Goal: Task Accomplishment & Management: Manage account settings

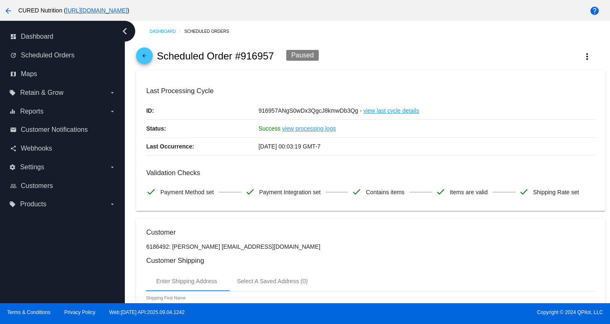
click at [145, 59] on mat-icon "arrow_back" at bounding box center [144, 58] width 10 height 10
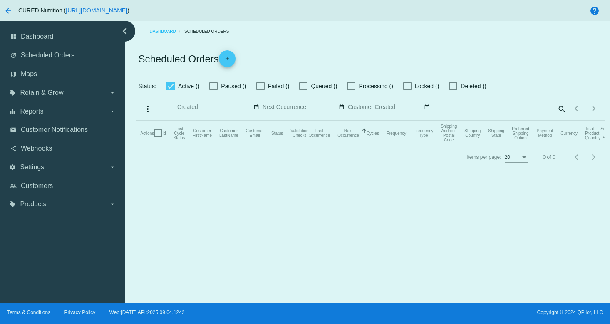
checkbox input "true"
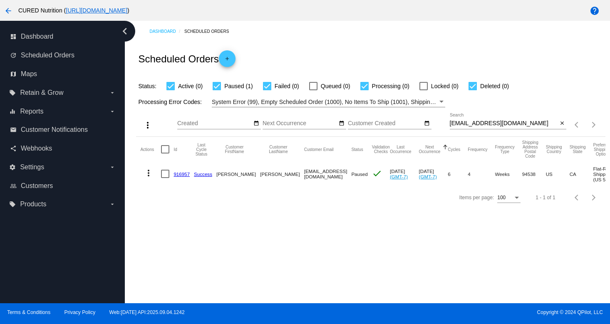
click at [496, 127] on div "[EMAIL_ADDRESS][DOMAIN_NAME] Search" at bounding box center [504, 121] width 108 height 16
click at [497, 123] on input "[EMAIL_ADDRESS][DOMAIN_NAME]" at bounding box center [504, 123] width 108 height 7
paste input "amynicole2121"
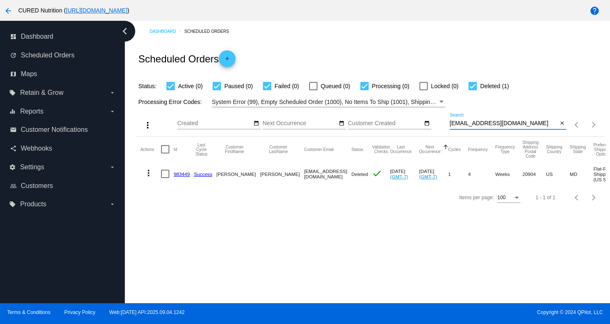
type input "[EMAIL_ADDRESS][DOMAIN_NAME]"
